Goal: Task Accomplishment & Management: Use online tool/utility

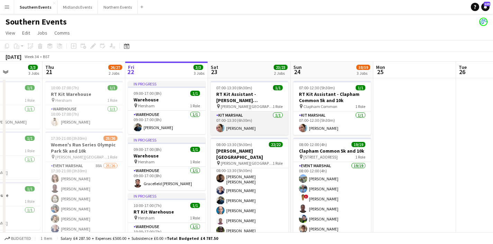
scroll to position [6, 0]
click at [248, 128] on app-card-role "Kit Marshal [DATE] 07:00-13:30 (6h30m) [PERSON_NAME]" at bounding box center [250, 123] width 78 height 24
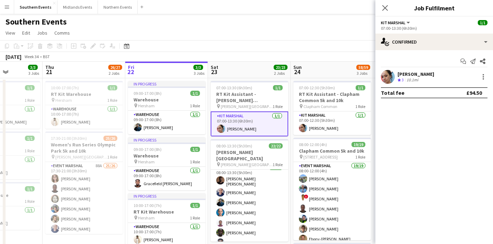
drag, startPoint x: 442, startPoint y: 73, endPoint x: 396, endPoint y: 76, distance: 45.4
click at [396, 76] on div "[PERSON_NAME] Crew rating 3 10.1mi" at bounding box center [434, 77] width 118 height 14
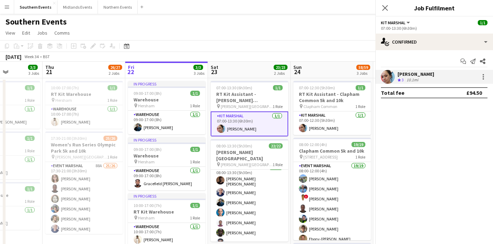
copy div "[PERSON_NAME]"
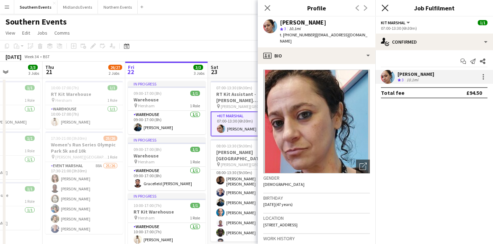
click at [383, 7] on icon at bounding box center [385, 7] width 7 height 7
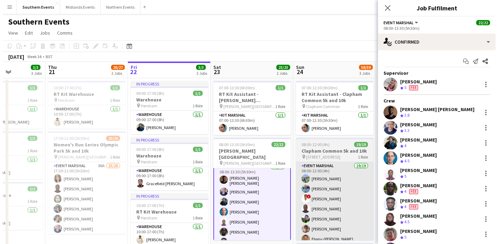
scroll to position [7, 0]
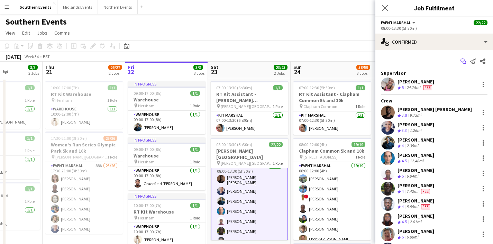
click at [463, 61] on icon at bounding box center [464, 62] width 3 height 3
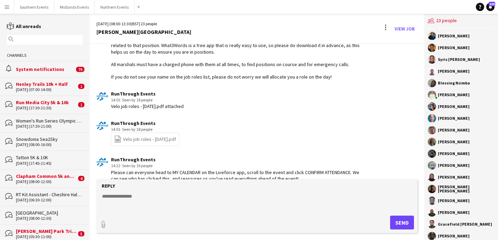
scroll to position [1250, 0]
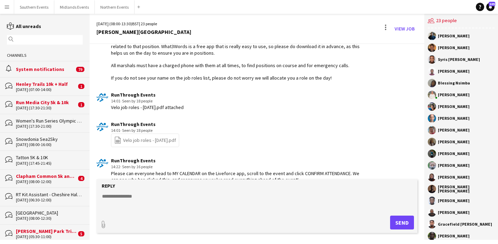
click at [137, 147] on div "file-spreadsheet Velo job roles - [DATE].pdf" at bounding box center [145, 140] width 68 height 13
click at [138, 144] on link "file-spreadsheet Velo job roles - [DATE].pdf" at bounding box center [145, 140] width 62 height 8
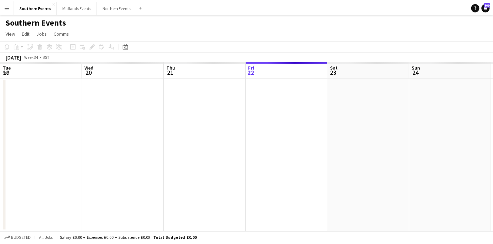
scroll to position [0, 165]
